Goal: Task Accomplishment & Management: Use online tool/utility

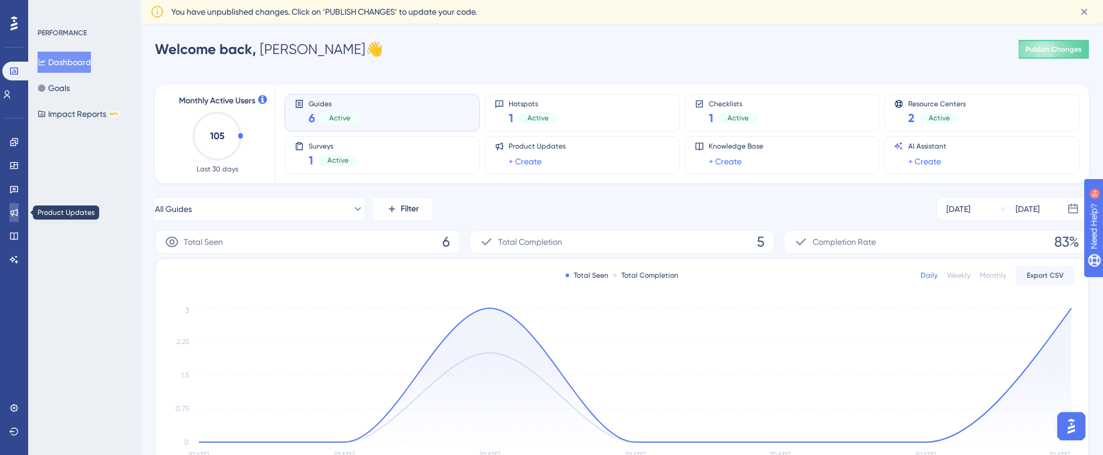
click at [18, 214] on icon at bounding box center [13, 212] width 9 height 9
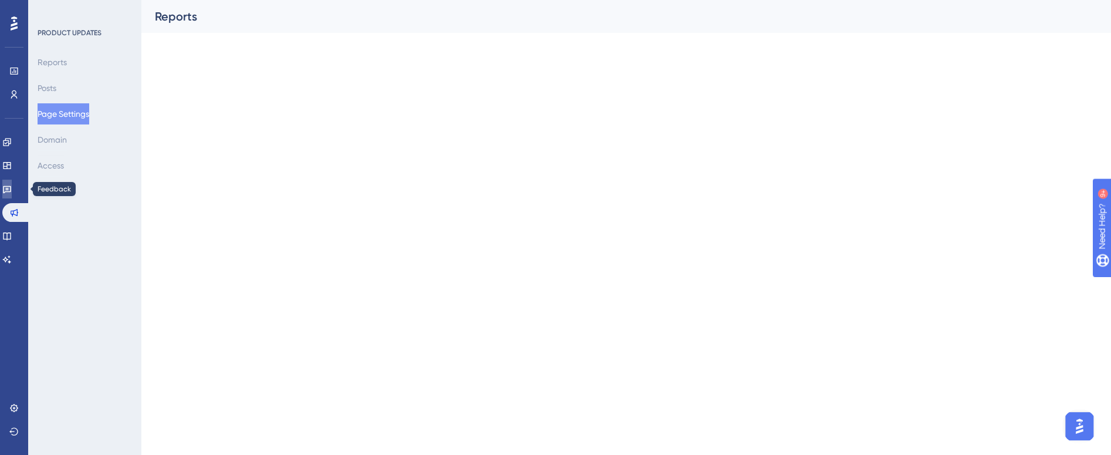
click at [12, 187] on icon at bounding box center [6, 188] width 9 height 9
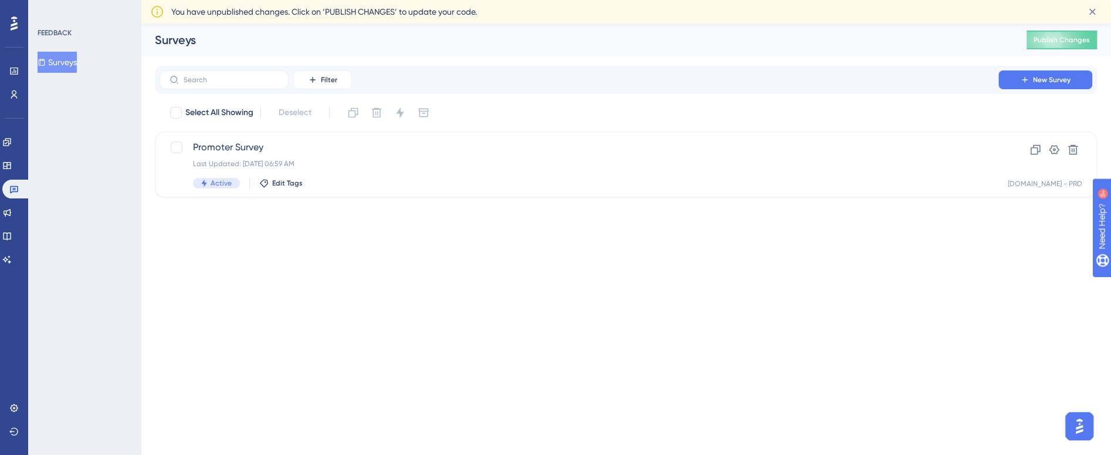
click at [76, 53] on button "Surveys" at bounding box center [57, 62] width 39 height 21
click at [1045, 80] on span "New Survey" at bounding box center [1052, 79] width 38 height 9
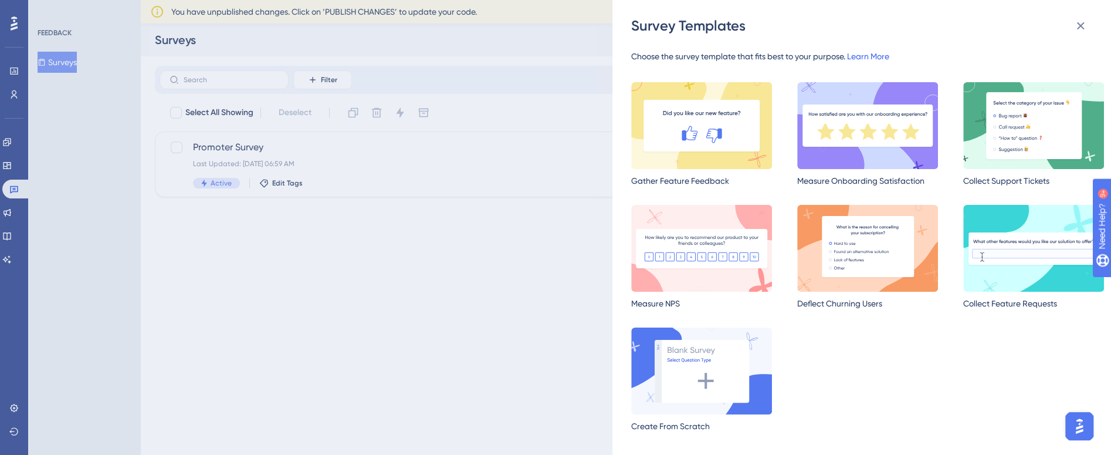
click at [877, 53] on link "Learn More" at bounding box center [868, 56] width 42 height 9
click at [1083, 30] on icon at bounding box center [1080, 26] width 14 height 14
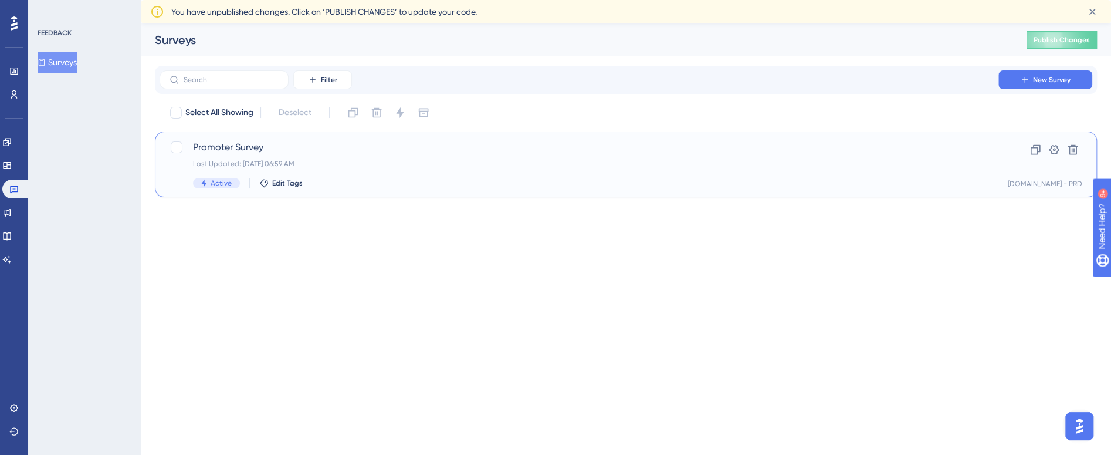
click at [307, 149] on span "Promoter Survey" at bounding box center [579, 147] width 772 height 14
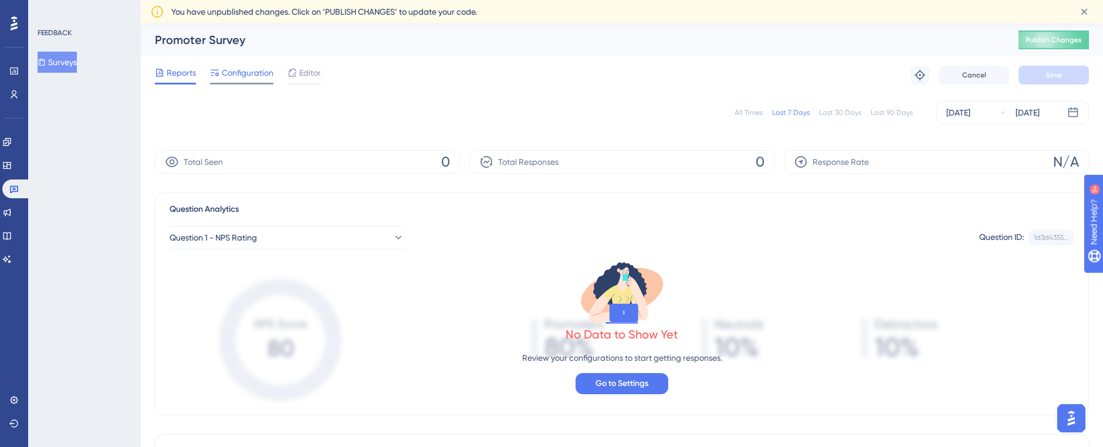
click at [246, 74] on span "Configuration" at bounding box center [248, 73] width 52 height 14
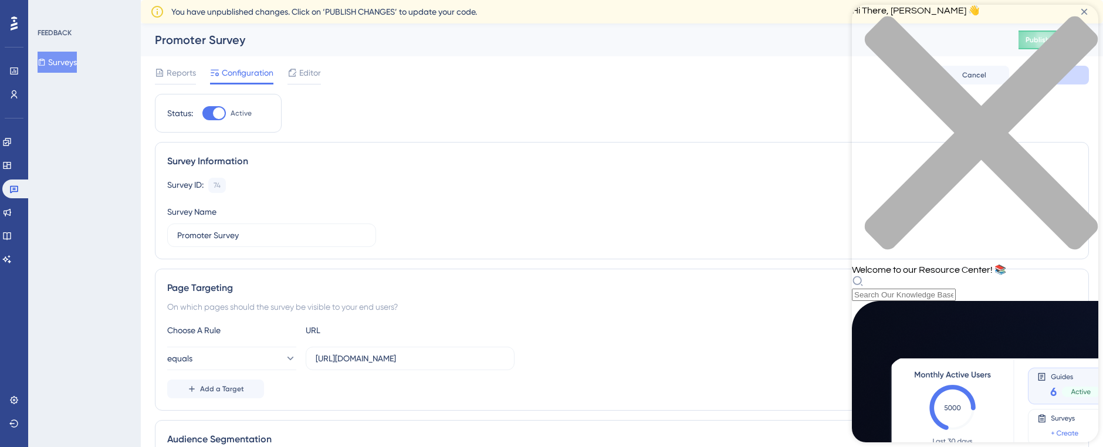
click at [1081, 23] on icon "close resource center" at bounding box center [975, 139] width 246 height 246
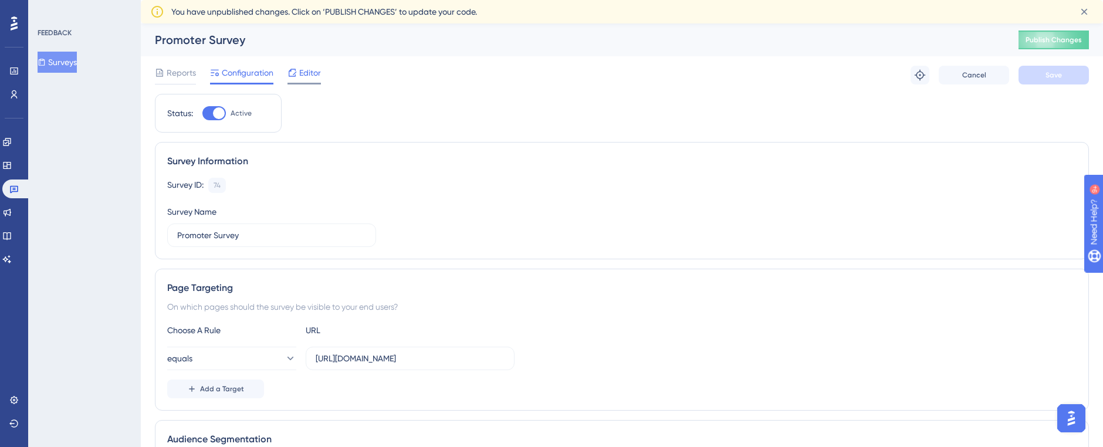
click at [313, 72] on span "Editor" at bounding box center [310, 73] width 22 height 14
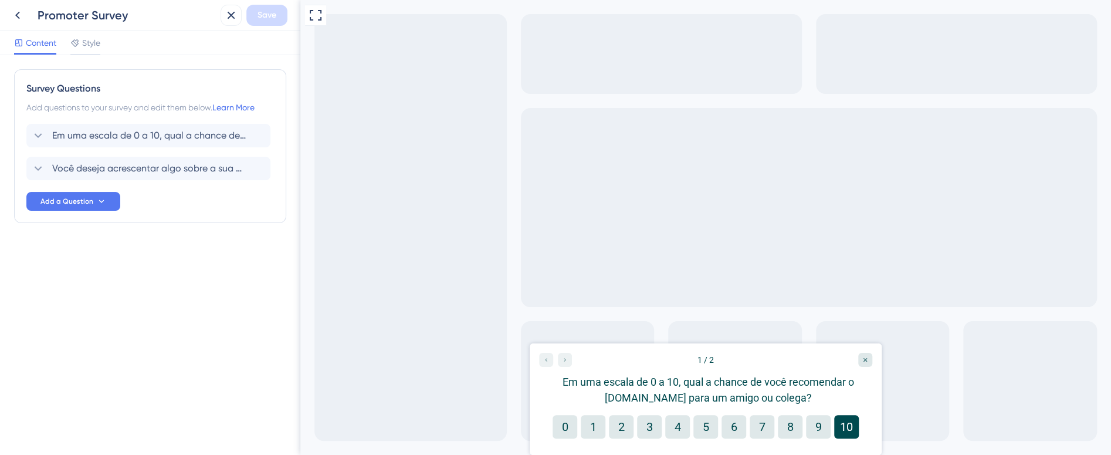
click at [845, 429] on button "10" at bounding box center [846, 426] width 25 height 23
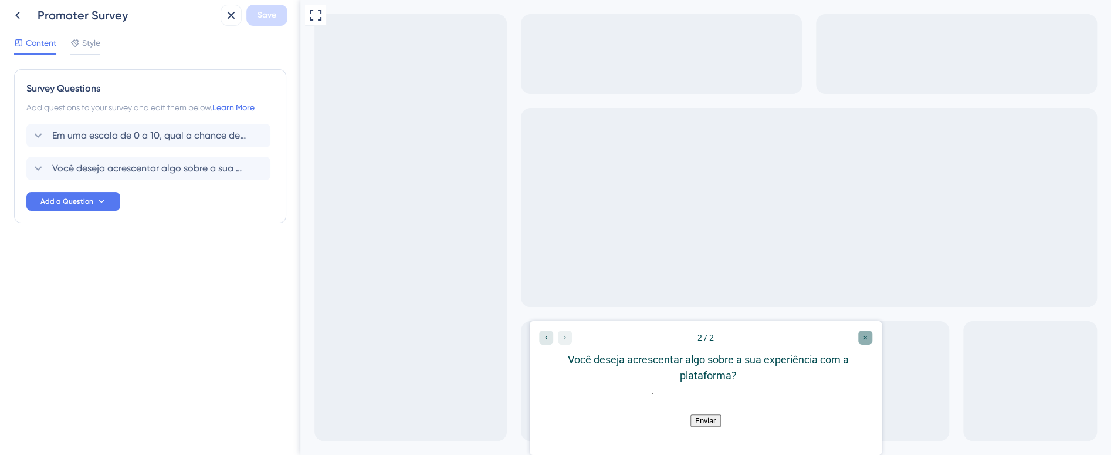
click at [863, 342] on div "Close survey" at bounding box center [865, 337] width 14 height 14
click at [708, 426] on button "Enviar" at bounding box center [705, 420] width 31 height 12
drag, startPoint x: 551, startPoint y: 340, endPoint x: 780, endPoint y: 660, distance: 394.0
click at [551, 340] on div "Go to Question 1" at bounding box center [546, 337] width 14 height 14
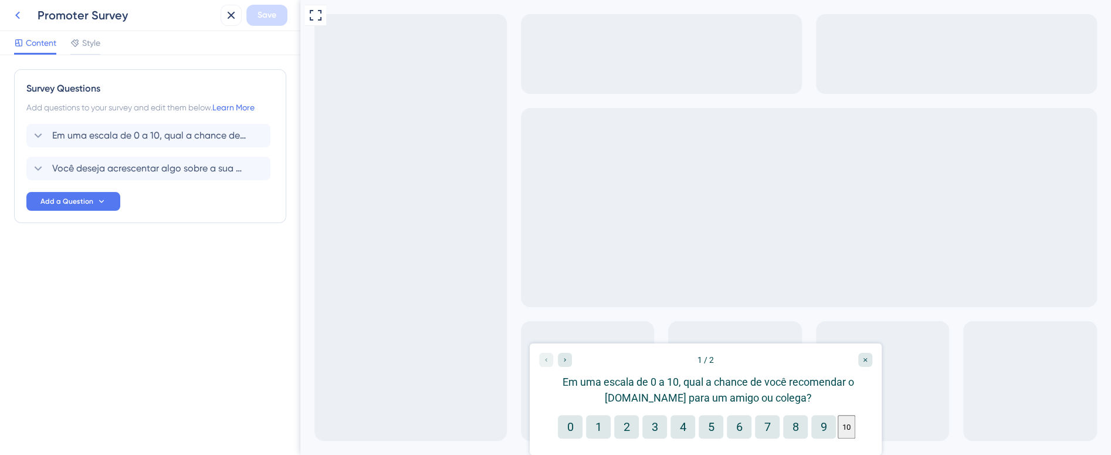
click at [18, 18] on icon at bounding box center [17, 16] width 5 height 8
